Goal: Transaction & Acquisition: Subscribe to service/newsletter

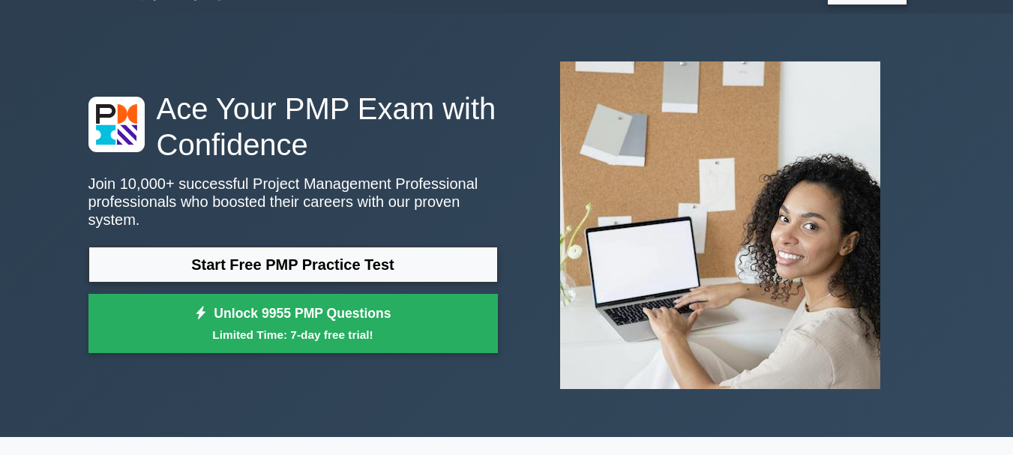
scroll to position [50, 0]
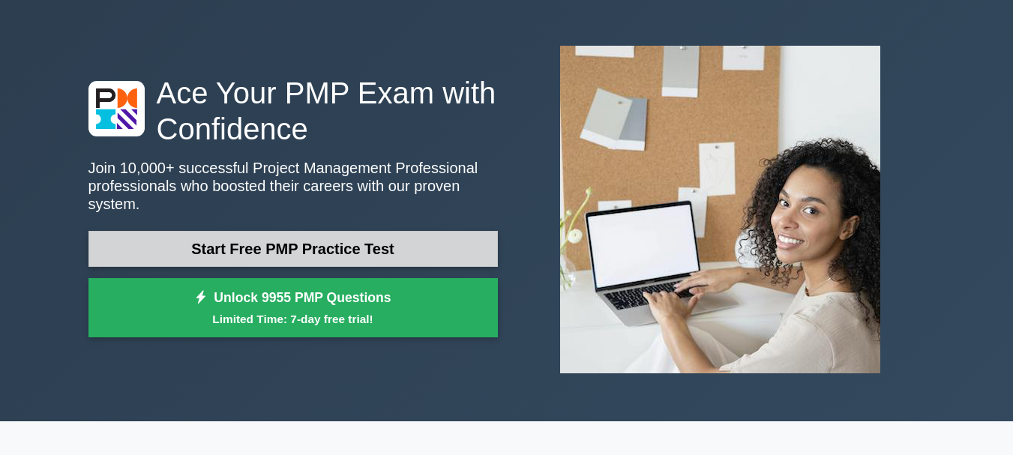
click at [393, 248] on link "Start Free PMP Practice Test" at bounding box center [292, 249] width 409 height 36
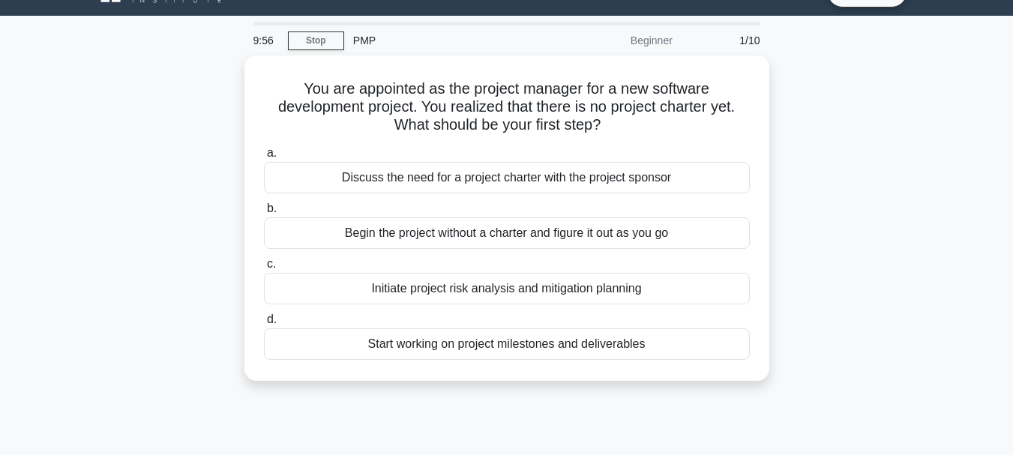
scroll to position [50, 0]
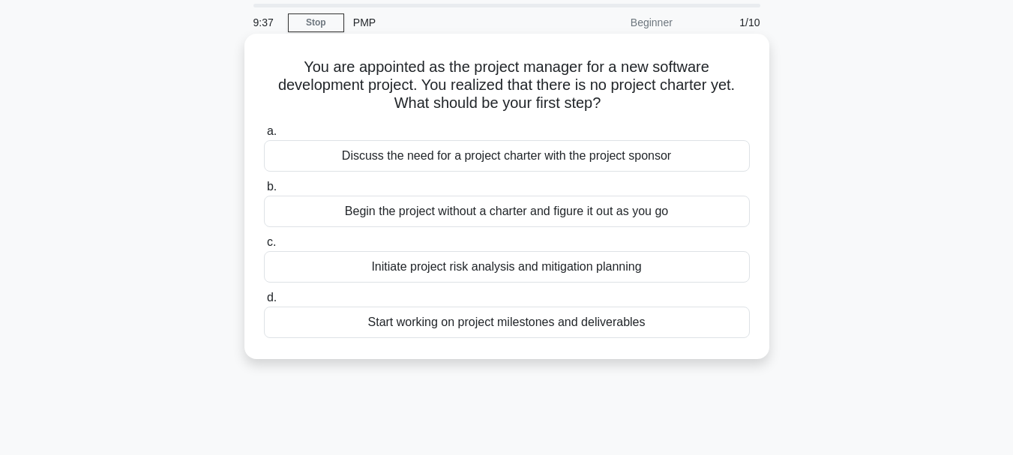
click at [507, 152] on div "Discuss the need for a project charter with the project sponsor" at bounding box center [507, 155] width 486 height 31
click at [264, 136] on input "a. Discuss the need for a project charter with the project sponsor" at bounding box center [264, 132] width 0 height 10
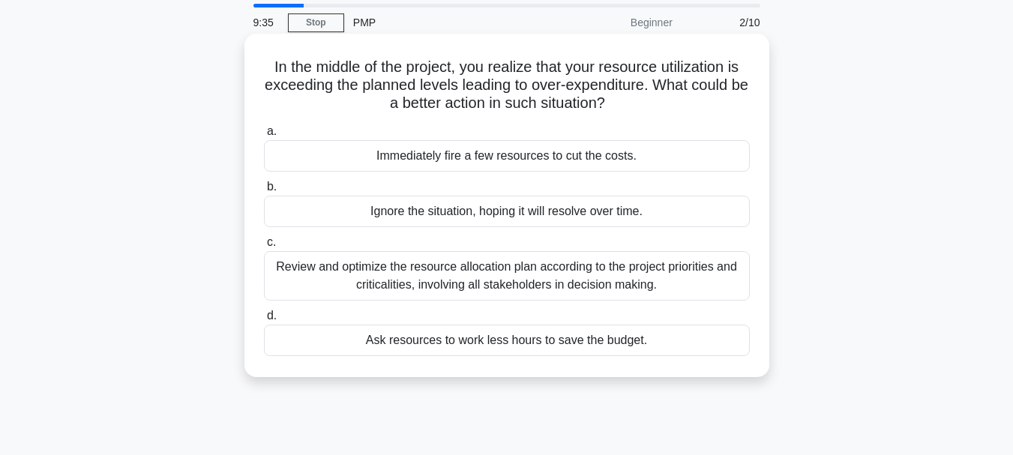
scroll to position [0, 0]
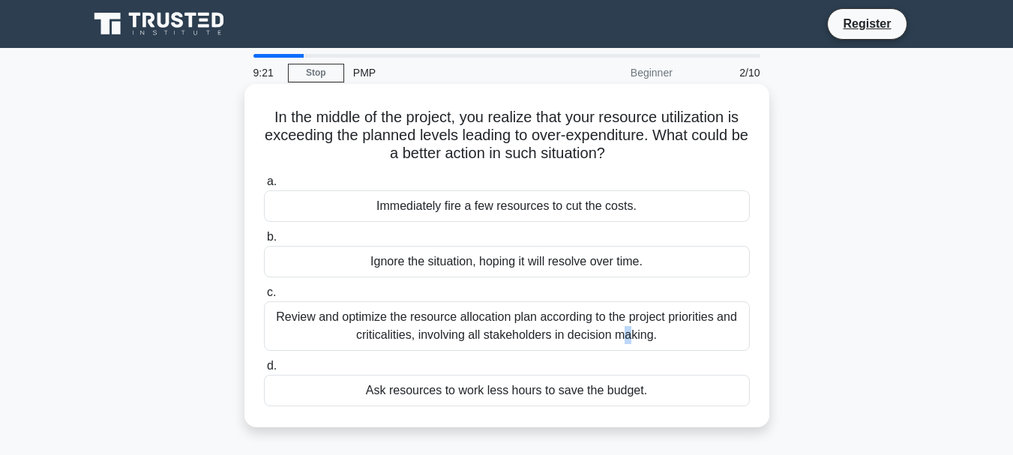
click at [460, 313] on div "Review and optimize the resource allocation plan according to the project prior…" at bounding box center [507, 325] width 486 height 49
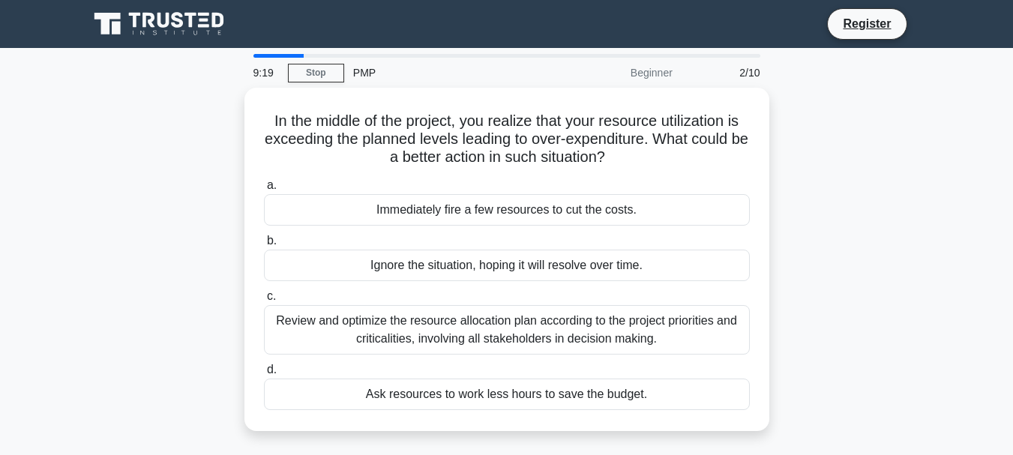
click at [119, 321] on div "In the middle of the project, you realize that your resource utilization is exc…" at bounding box center [506, 268] width 855 height 361
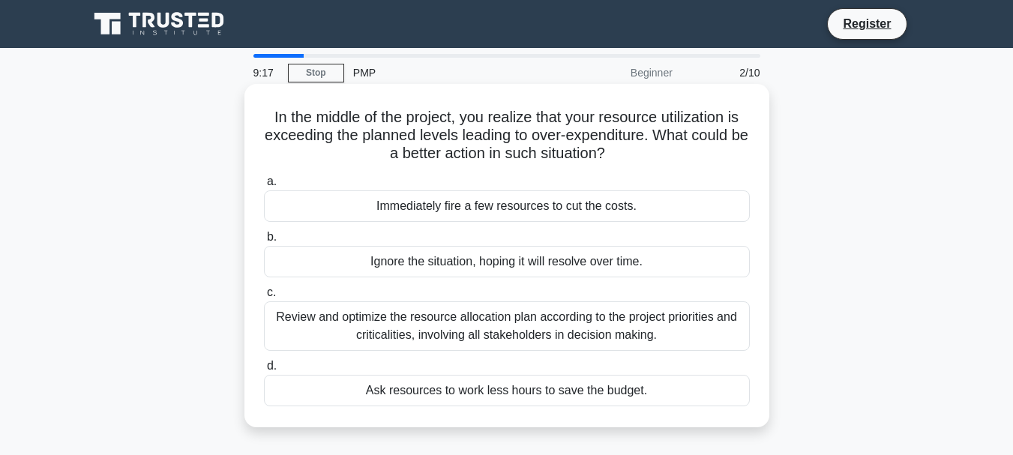
click at [464, 322] on div "Review and optimize the resource allocation plan according to the project prior…" at bounding box center [507, 325] width 486 height 49
click at [264, 298] on input "c. Review and optimize the resource allocation plan according to the project pr…" at bounding box center [264, 293] width 0 height 10
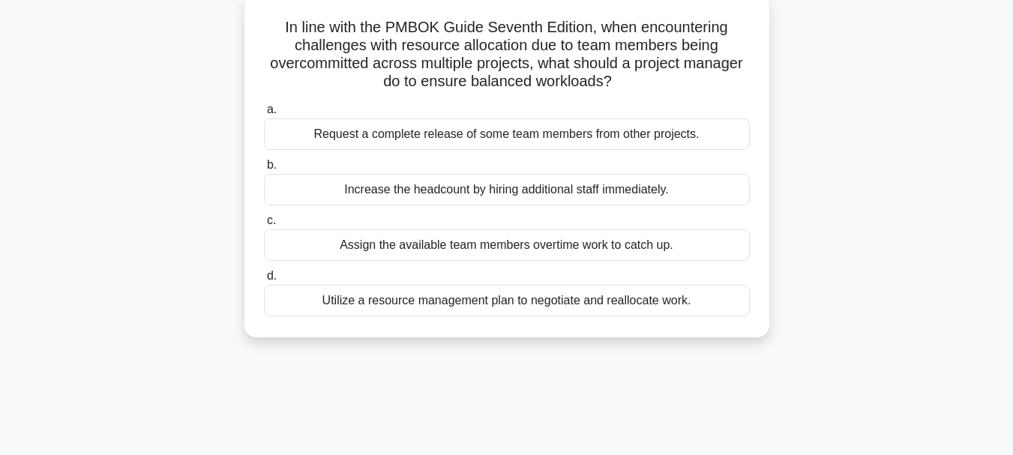
scroll to position [100, 0]
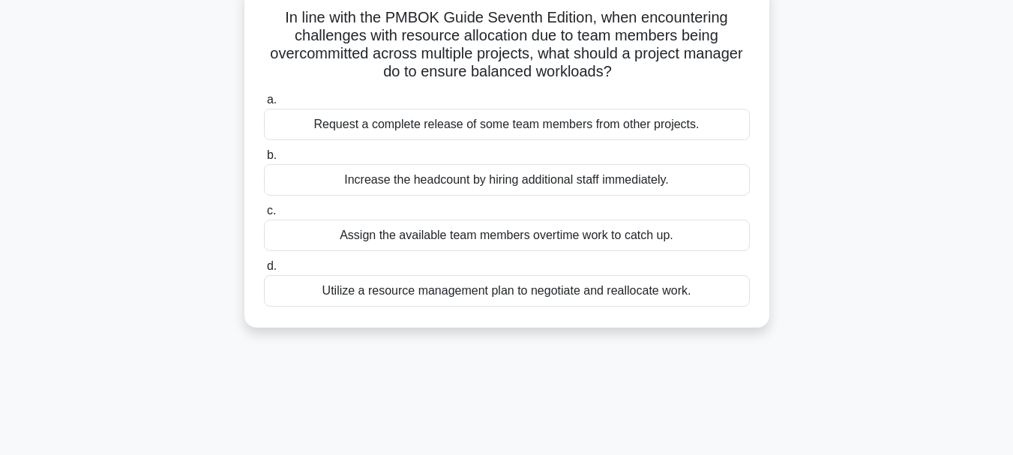
click at [520, 298] on div "Utilize a resource management plan to negotiate and reallocate work." at bounding box center [507, 290] width 486 height 31
click at [264, 271] on input "d. Utilize a resource management plan to negotiate and reallocate work." at bounding box center [264, 267] width 0 height 10
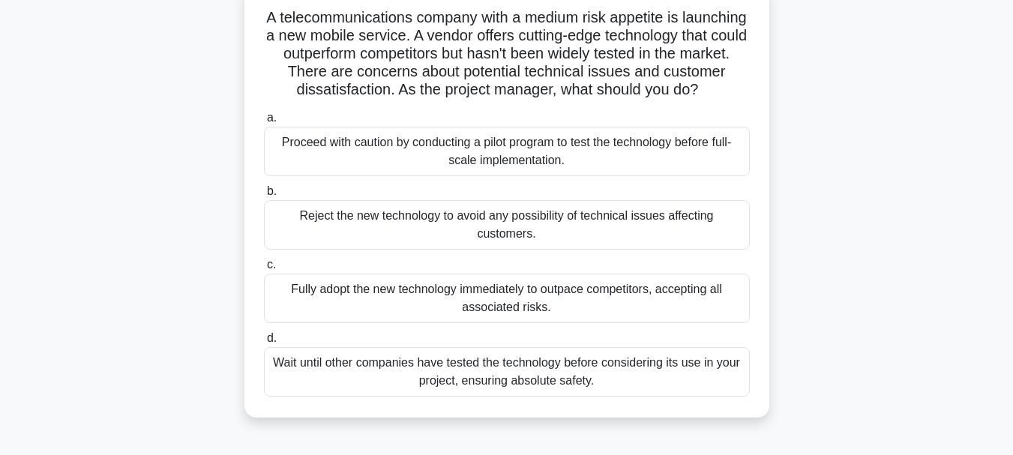
click at [554, 156] on div "Proceed with caution by conducting a pilot program to test the technology befor…" at bounding box center [507, 151] width 486 height 49
click at [264, 123] on input "a. Proceed with caution by conducting a pilot program to test the technology be…" at bounding box center [264, 118] width 0 height 10
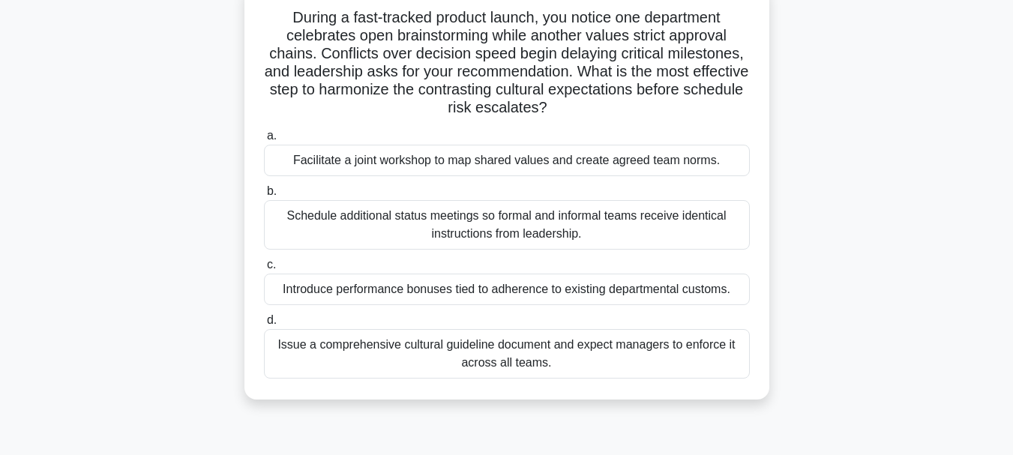
click at [553, 157] on div "Facilitate a joint workshop to map shared values and create agreed team norms." at bounding box center [507, 160] width 486 height 31
click at [264, 141] on input "a. Facilitate a joint workshop to map shared values and create agreed team norm…" at bounding box center [264, 136] width 0 height 10
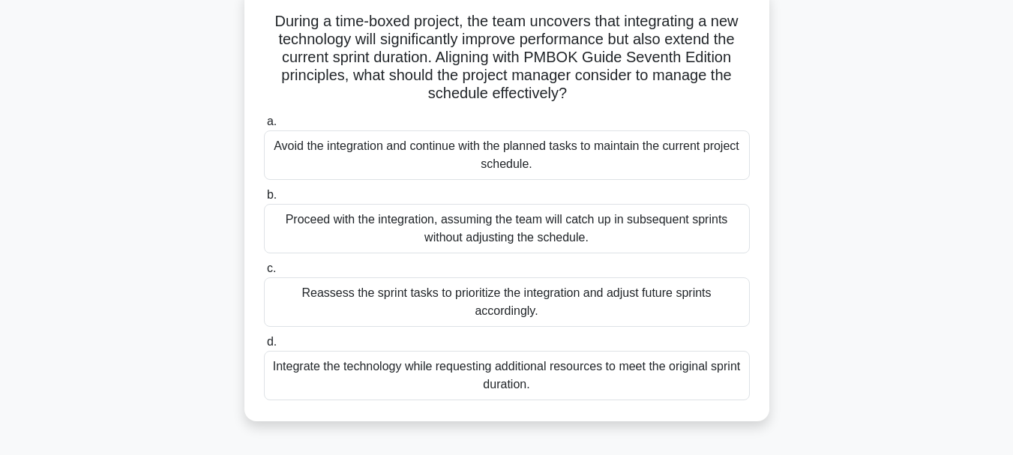
scroll to position [0, 0]
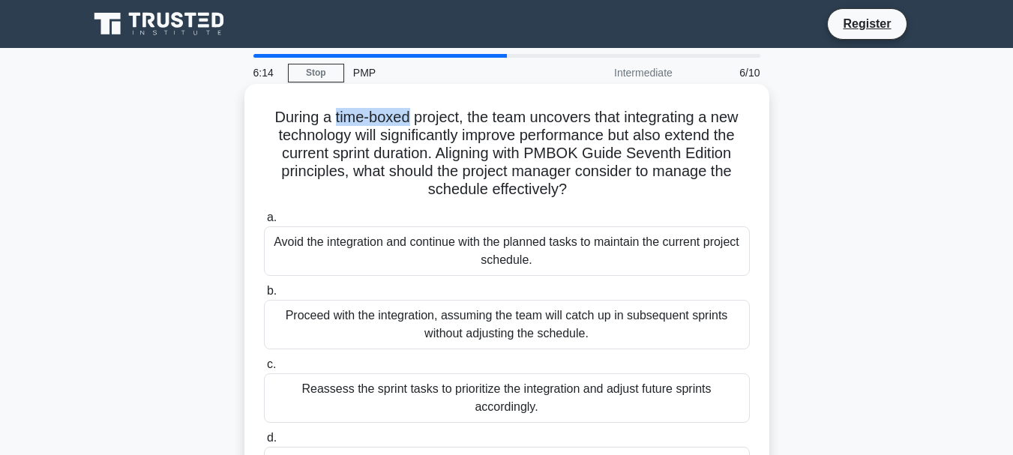
drag, startPoint x: 342, startPoint y: 118, endPoint x: 404, endPoint y: 118, distance: 62.3
click at [406, 118] on h5 "During a time-boxed project, the team uncovers that integrating a new technolog…" at bounding box center [506, 153] width 489 height 91
copy h5 "time-boxed"
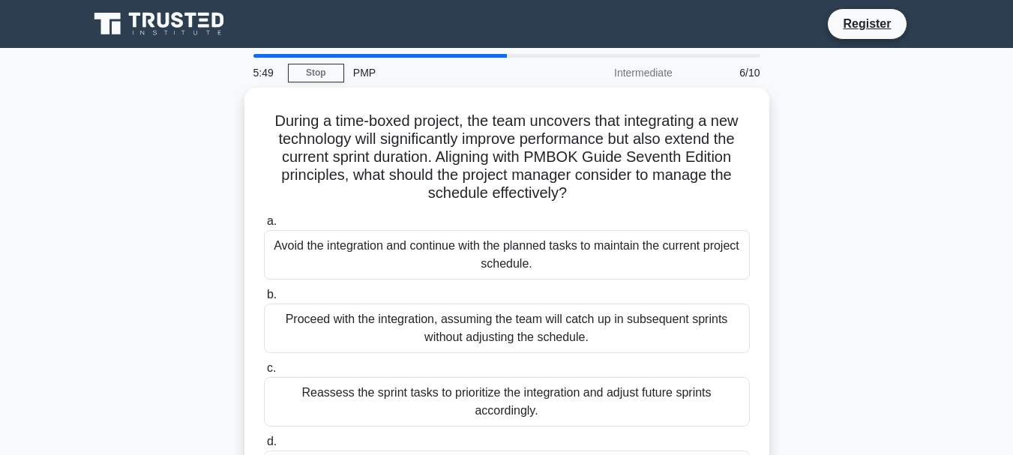
click at [134, 184] on div "During a time-boxed project, the team uncovers that integrating a new technolog…" at bounding box center [506, 313] width 855 height 451
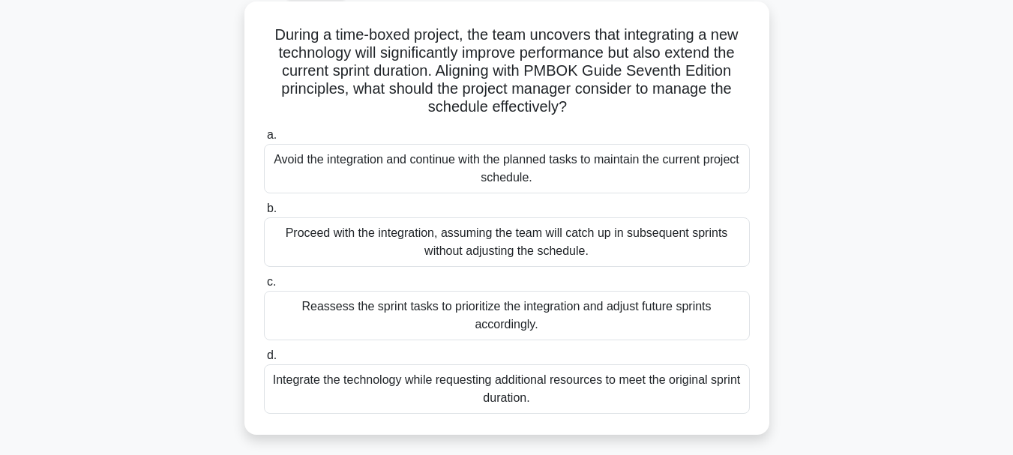
scroll to position [100, 0]
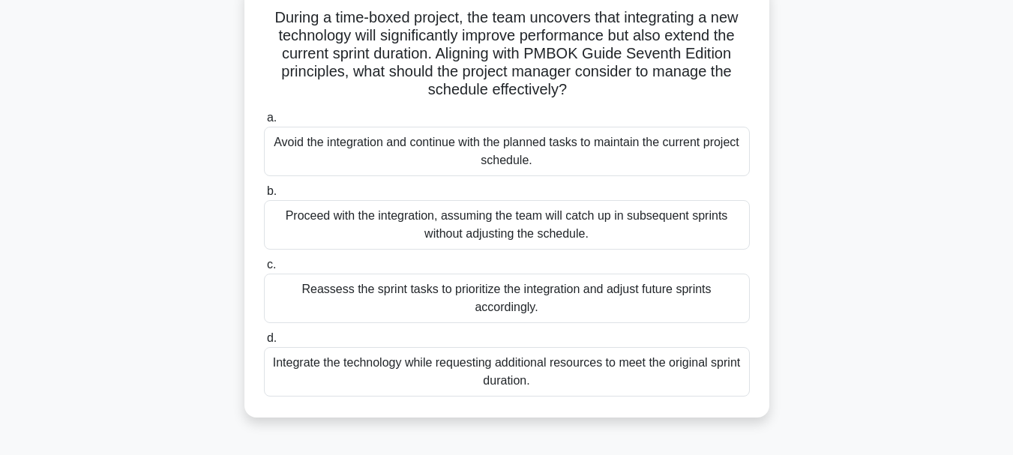
click at [532, 298] on div "Reassess the sprint tasks to prioritize the integration and adjust future sprin…" at bounding box center [507, 298] width 486 height 49
click at [264, 270] on input "c. Reassess the sprint tasks to prioritize the integration and adjust future sp…" at bounding box center [264, 265] width 0 height 10
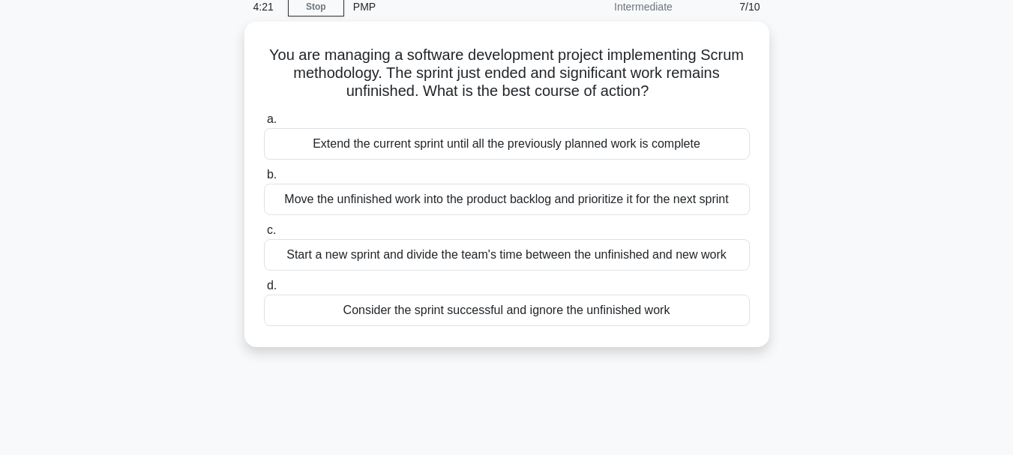
scroll to position [0, 0]
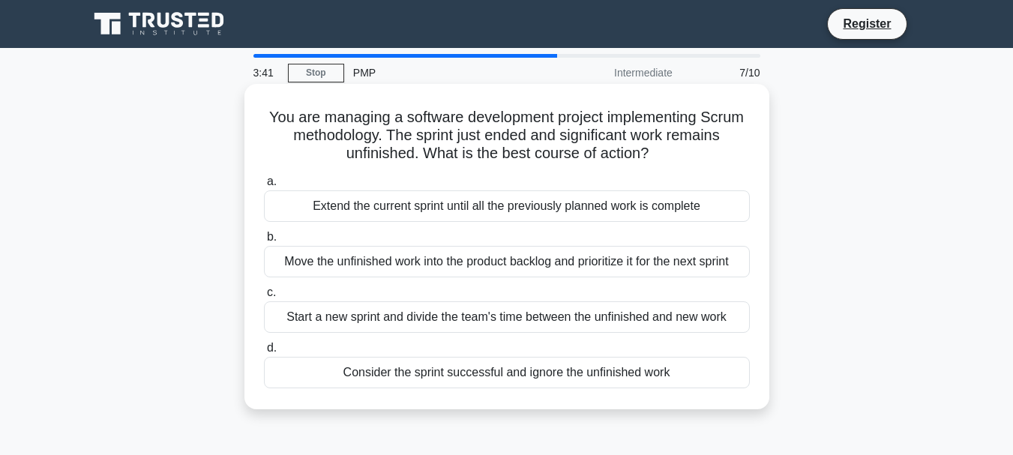
click at [345, 263] on div "Move the unfinished work into the product backlog and prioritize it for the nex…" at bounding box center [507, 261] width 486 height 31
click at [264, 242] on input "b. Move the unfinished work into the product backlog and prioritize it for the …" at bounding box center [264, 237] width 0 height 10
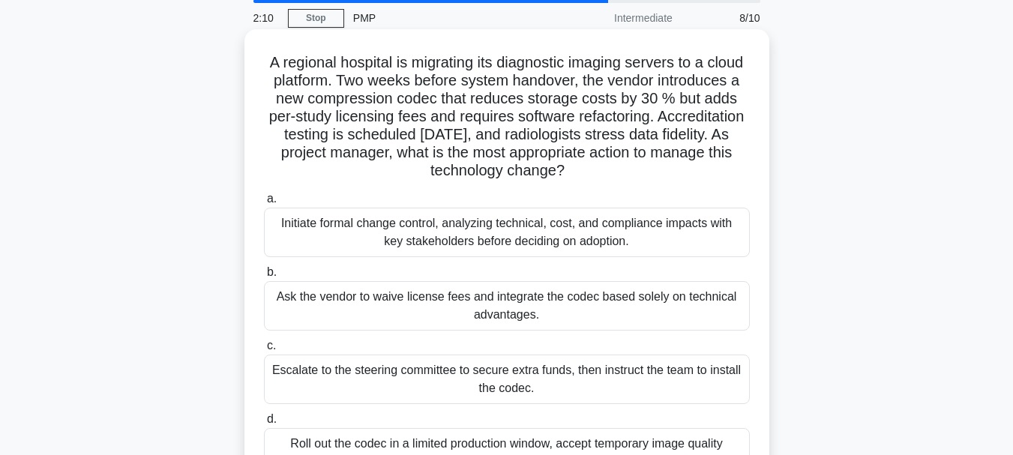
scroll to position [50, 0]
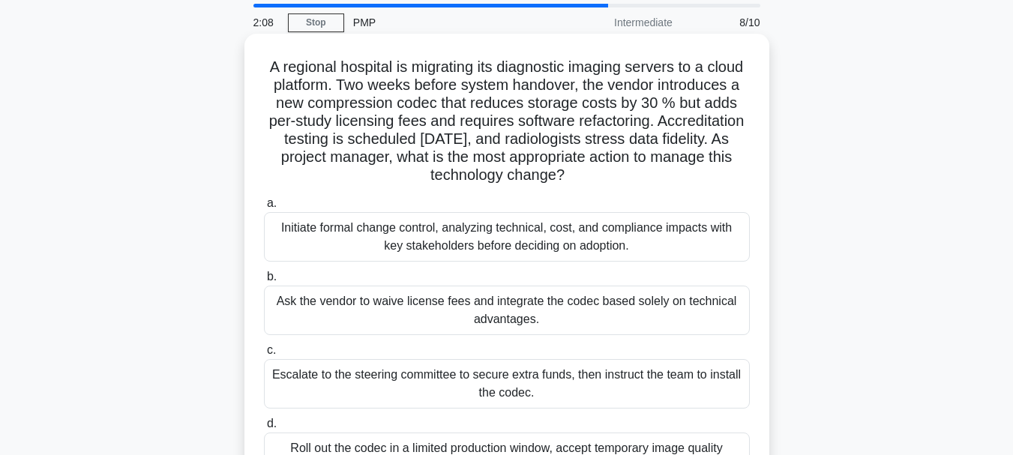
click at [663, 238] on div "Initiate formal change control, analyzing technical, cost, and compliance impac…" at bounding box center [507, 236] width 486 height 49
click at [264, 208] on input "a. Initiate formal change control, analyzing technical, cost, and compliance im…" at bounding box center [264, 204] width 0 height 10
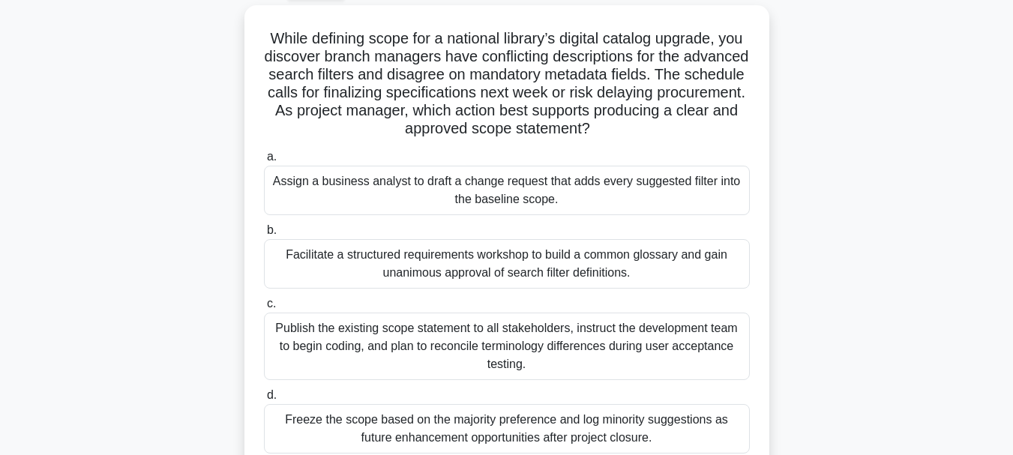
scroll to position [100, 0]
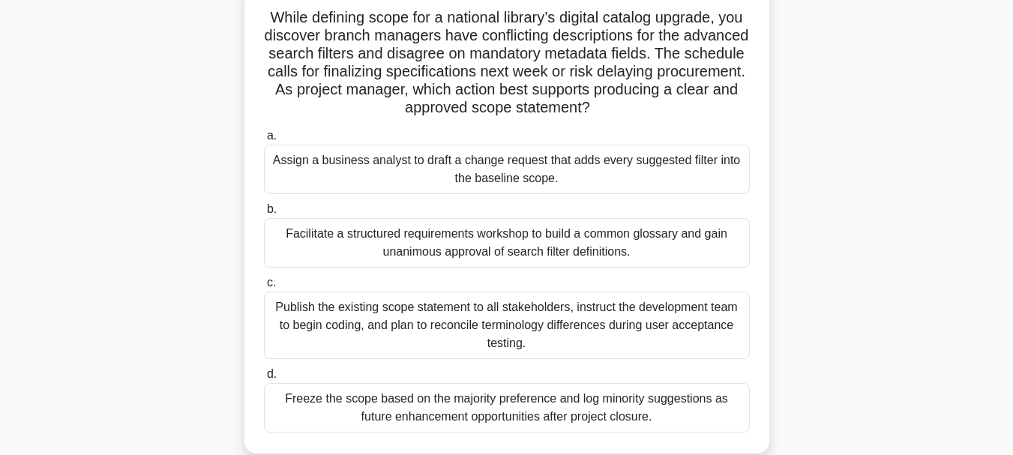
click at [506, 334] on div "Publish the existing scope statement to all stakeholders, instruct the developm…" at bounding box center [507, 325] width 486 height 67
click at [264, 288] on input "c. Publish the existing scope statement to all stakeholders, instruct the devel…" at bounding box center [264, 283] width 0 height 10
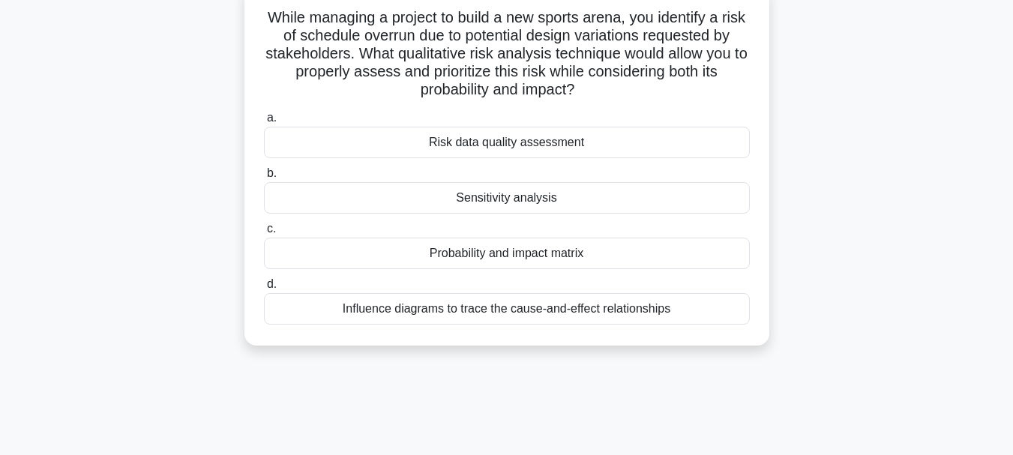
click at [634, 253] on div "Probability and impact matrix" at bounding box center [507, 253] width 486 height 31
click at [264, 234] on input "c. Probability and impact matrix" at bounding box center [264, 229] width 0 height 10
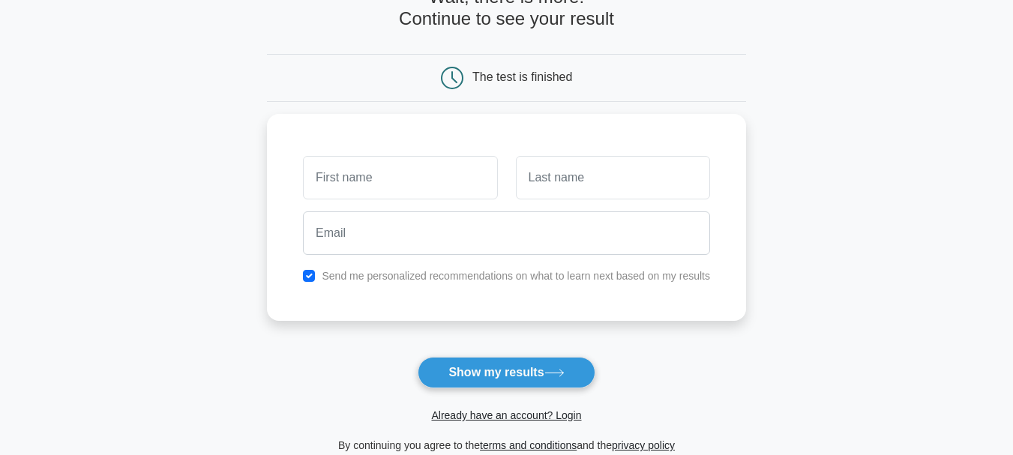
scroll to position [100, 0]
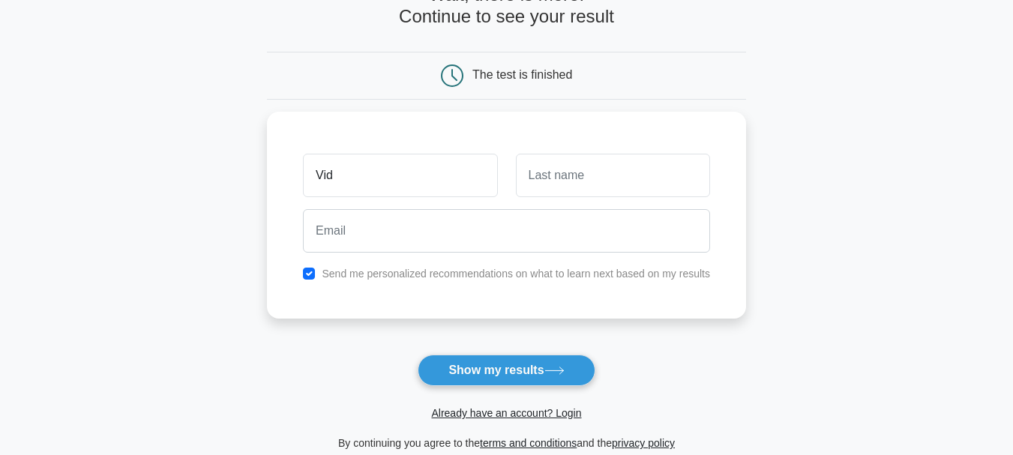
type input "Vidhun"
type input "C"
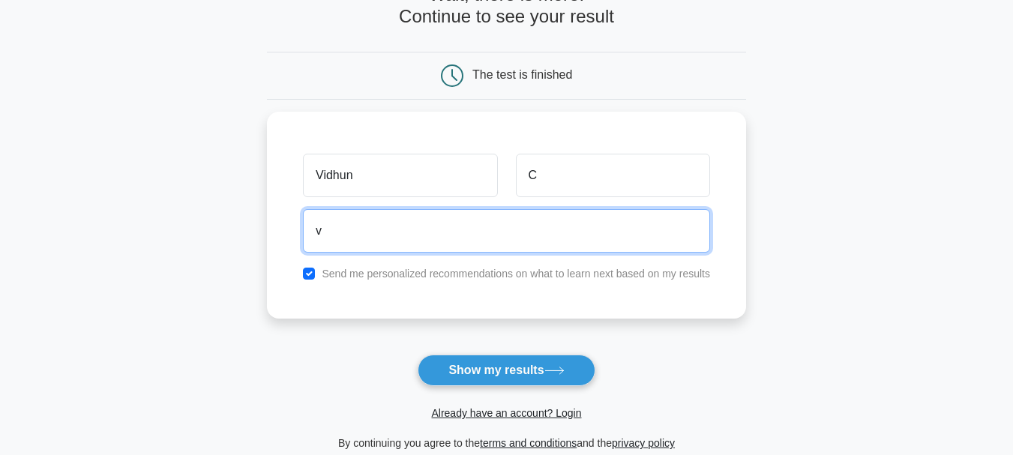
type input "[EMAIL_ADDRESS][DOMAIN_NAME]"
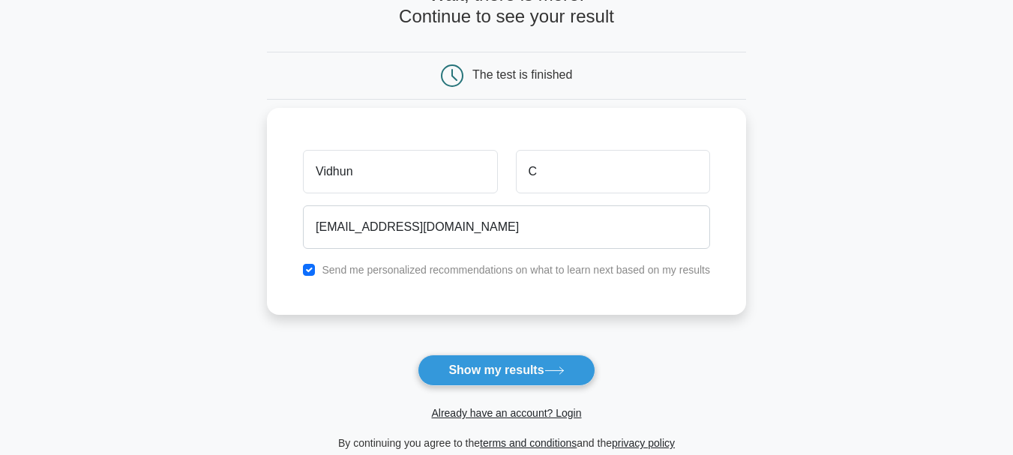
click at [419, 276] on label "Send me personalized recommendations on what to learn next based on my results" at bounding box center [516, 270] width 388 height 12
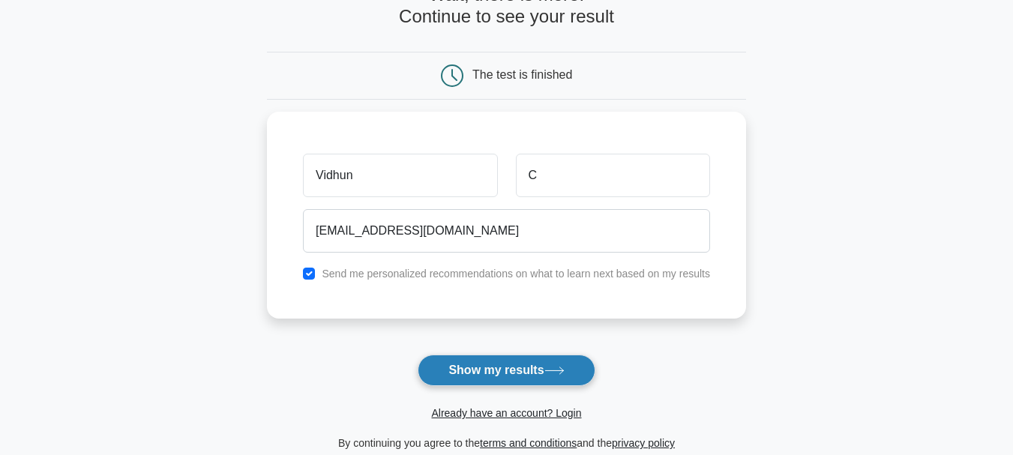
click at [498, 364] on button "Show my results" at bounding box center [506, 370] width 177 height 31
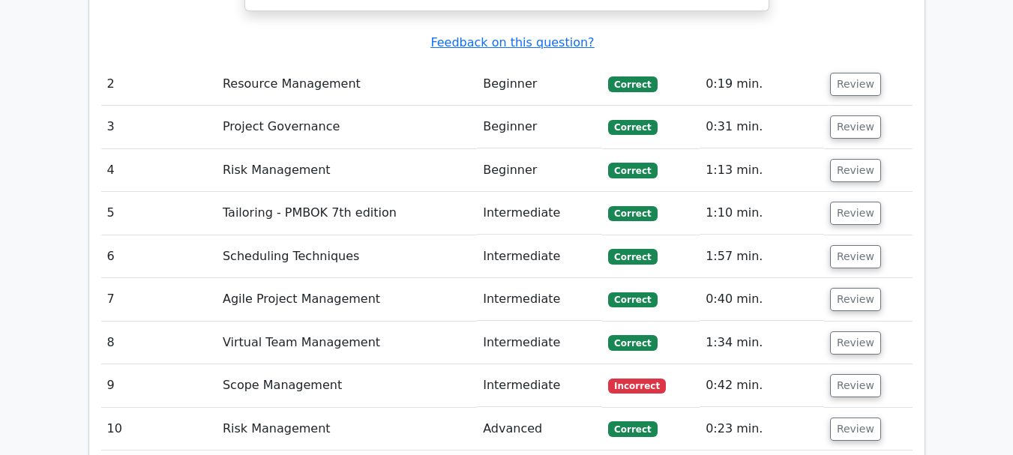
scroll to position [2050, 0]
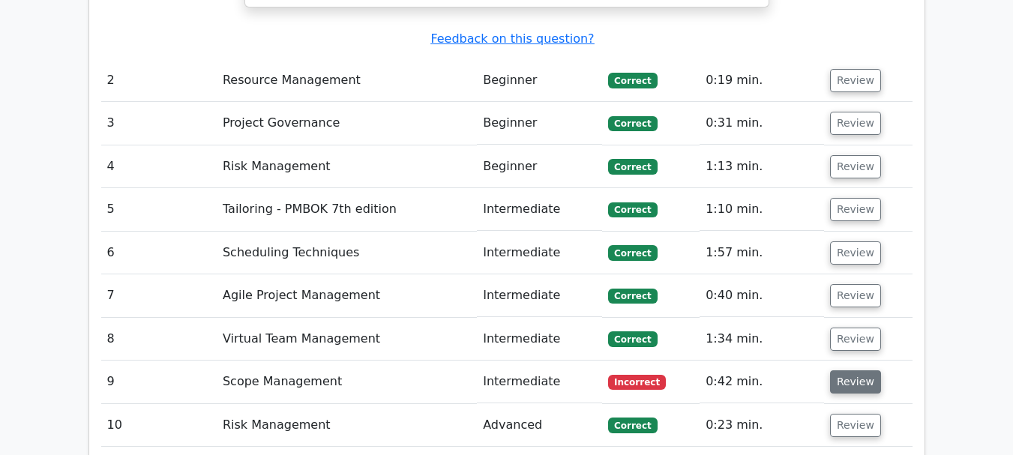
click at [850, 370] on button "Review" at bounding box center [855, 381] width 51 height 23
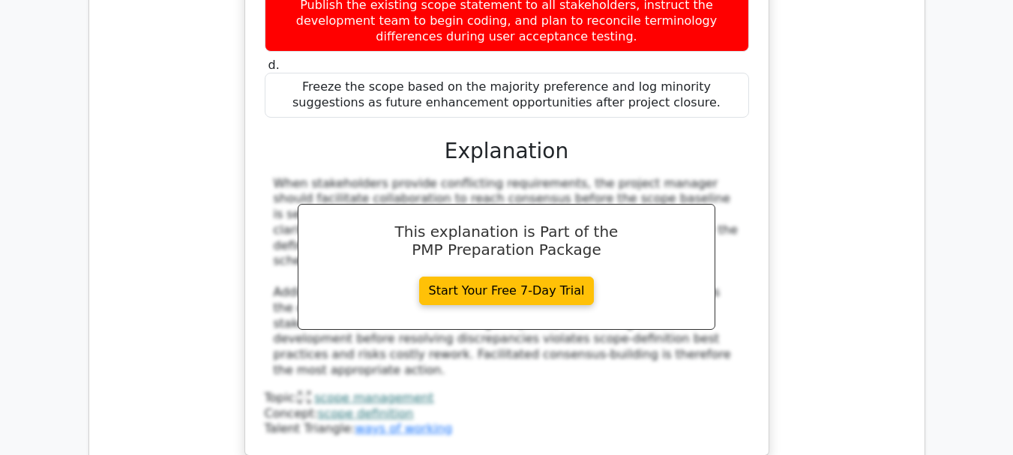
scroll to position [2800, 0]
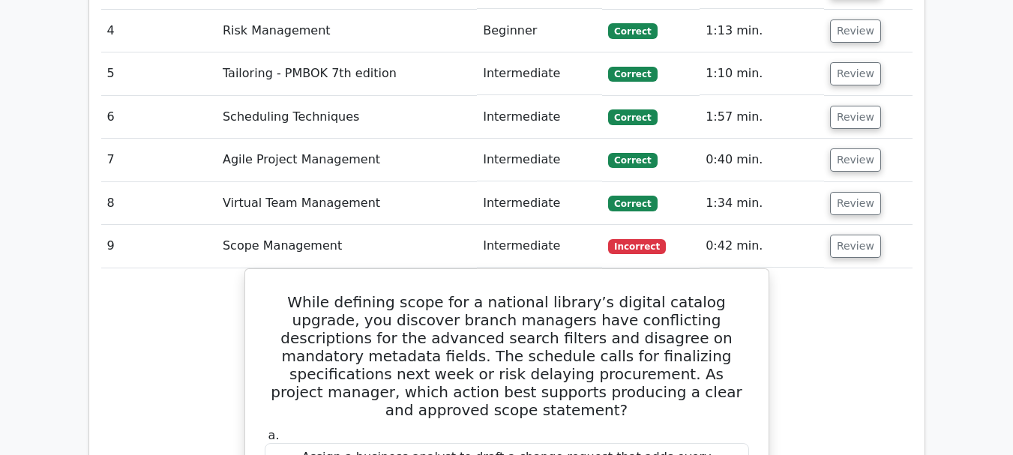
scroll to position [2150, 0]
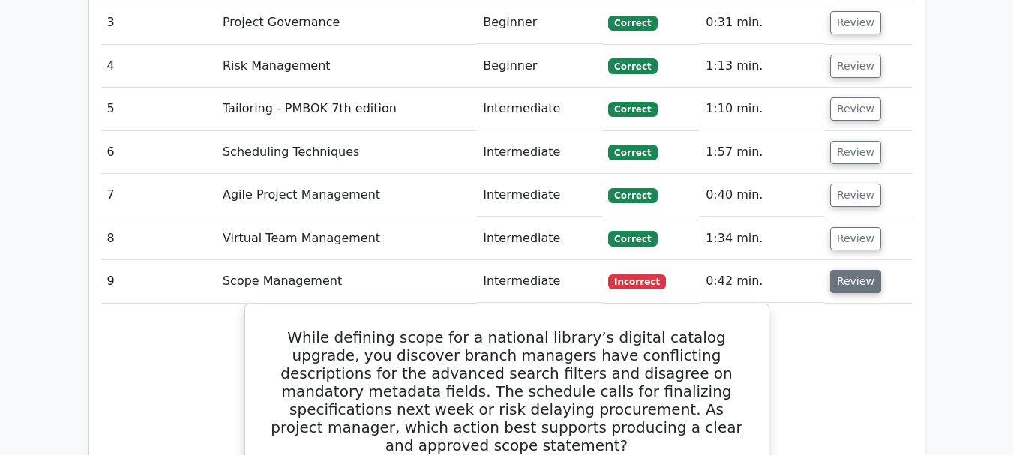
click at [848, 270] on button "Review" at bounding box center [855, 281] width 51 height 23
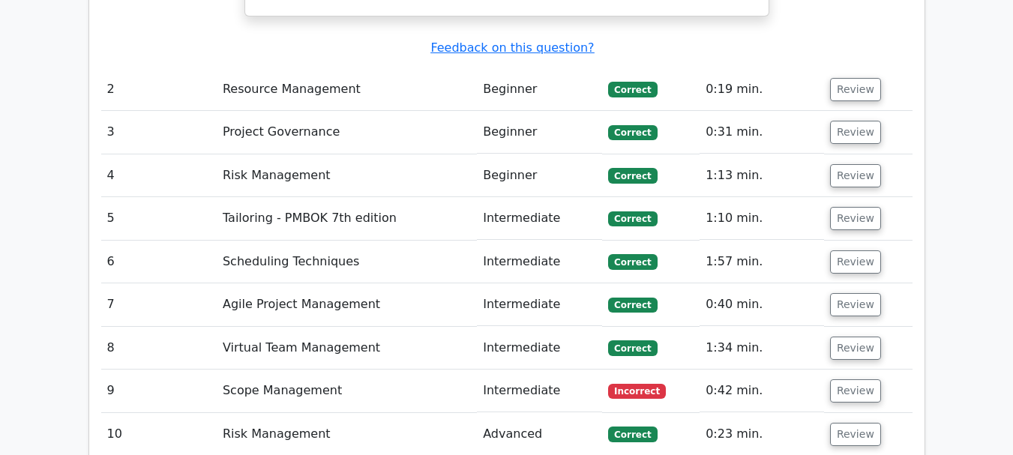
scroll to position [2047, 0]
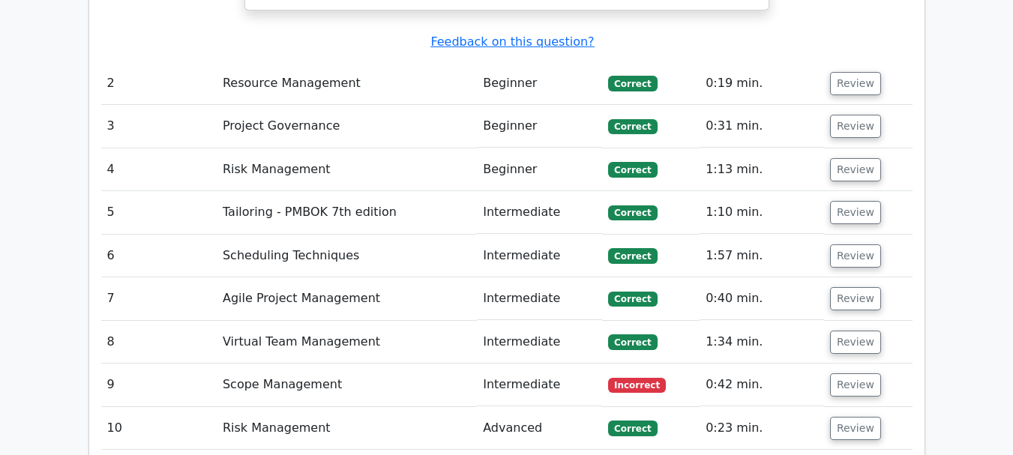
drag, startPoint x: 843, startPoint y: 274, endPoint x: 839, endPoint y: 263, distance: 11.9
click at [843, 373] on button "Review" at bounding box center [855, 384] width 51 height 23
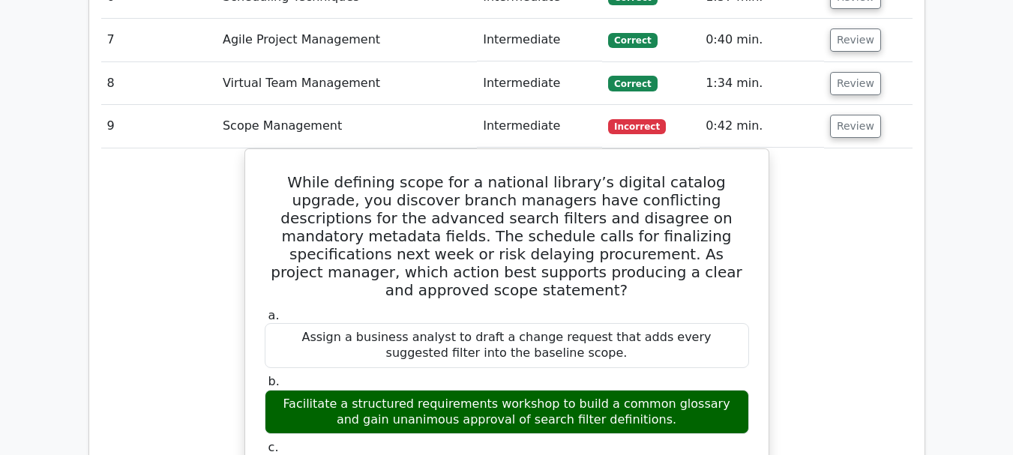
scroll to position [2097, 0]
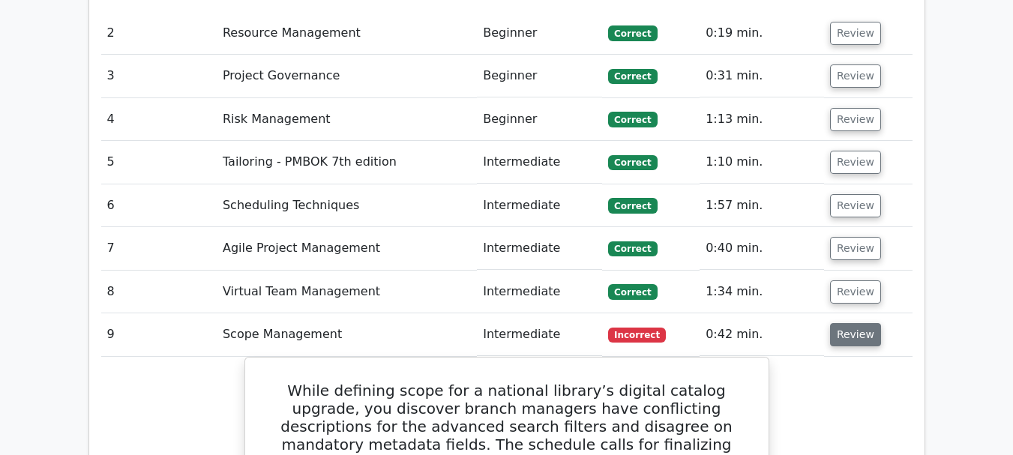
click at [835, 323] on button "Review" at bounding box center [855, 334] width 51 height 23
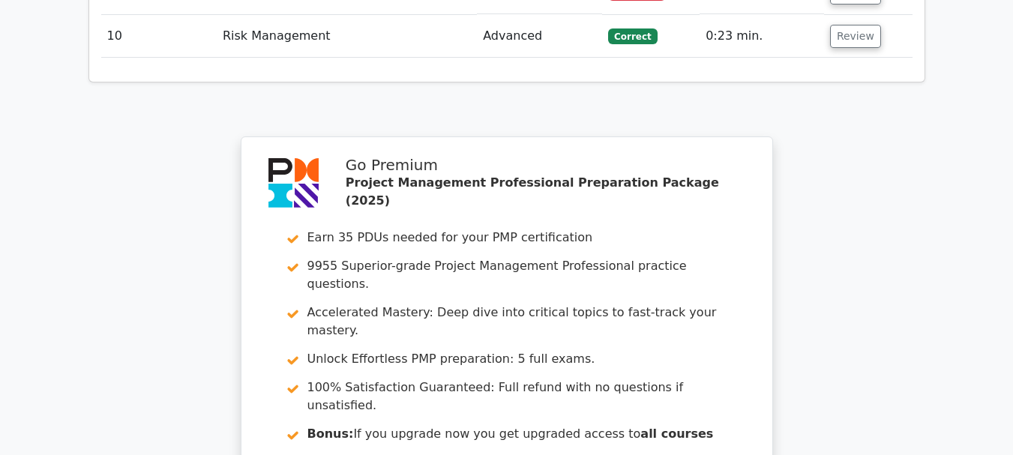
scroll to position [2450, 0]
